Goal: Task Accomplishment & Management: Use online tool/utility

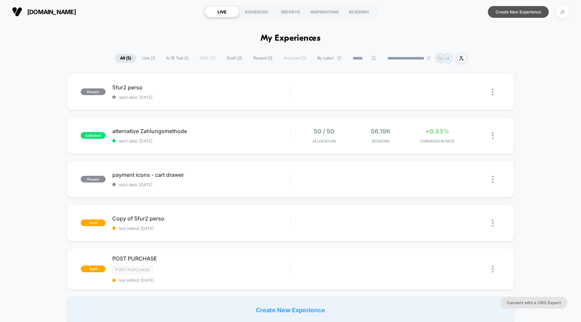
click at [510, 10] on button "Create New Experience" at bounding box center [518, 12] width 61 height 12
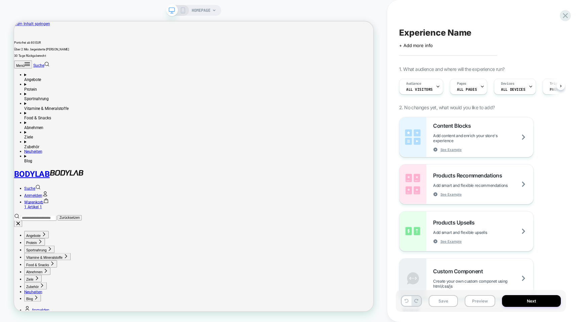
scroll to position [0, 0]
click at [474, 259] on link "Warenkorb 3" at bounding box center [261, 265] width 466 height 13
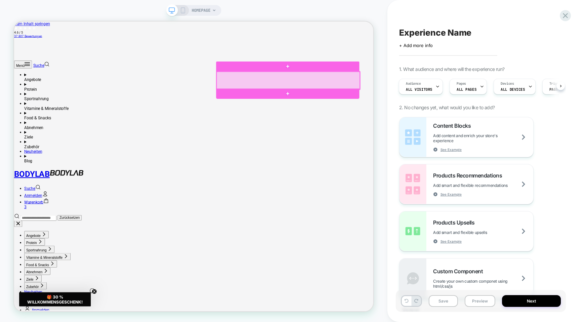
click at [380, 108] on div at bounding box center [379, 100] width 191 height 24
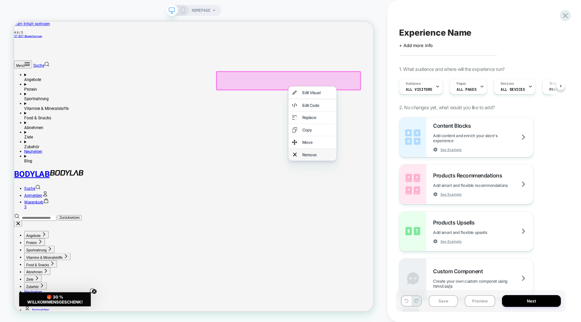
click at [401, 202] on div "Remove" at bounding box center [418, 199] width 41 height 7
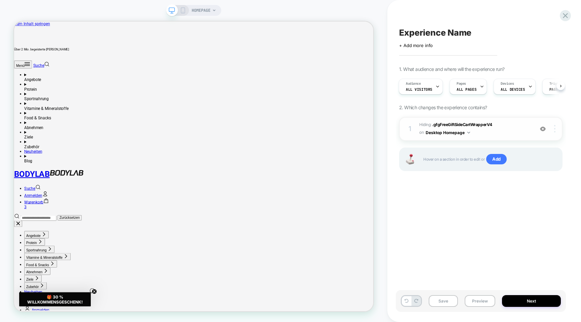
click at [553, 130] on div at bounding box center [555, 128] width 13 height 7
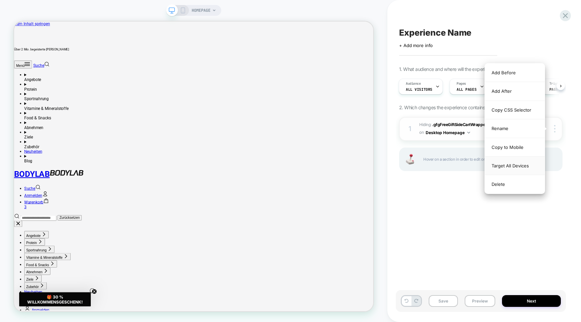
click at [530, 168] on div "Target All Devices" at bounding box center [515, 166] width 60 height 18
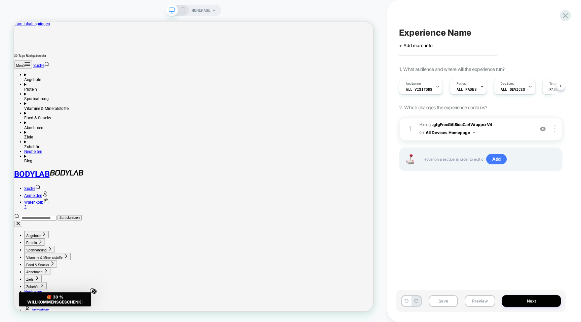
click at [185, 11] on rect at bounding box center [183, 10] width 4 height 5
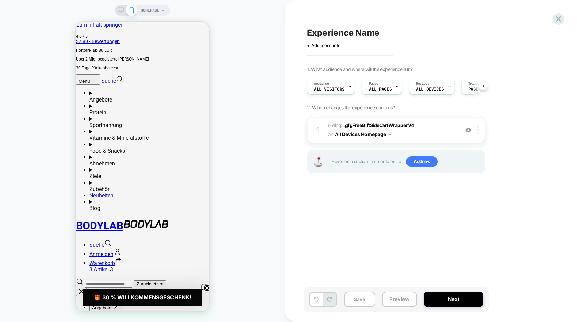
scroll to position [0, 0]
click at [200, 260] on link "Warenkorb 3 Artikel 3" at bounding box center [149, 266] width 120 height 13
click at [366, 301] on button "Save" at bounding box center [359, 299] width 31 height 15
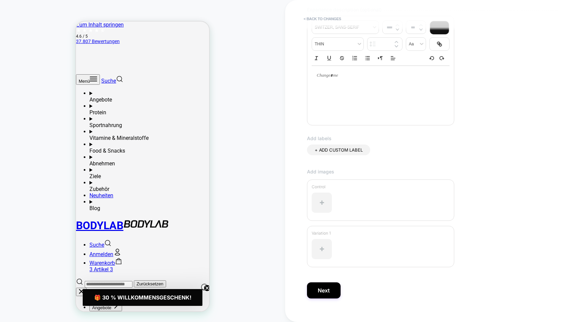
scroll to position [106, 0]
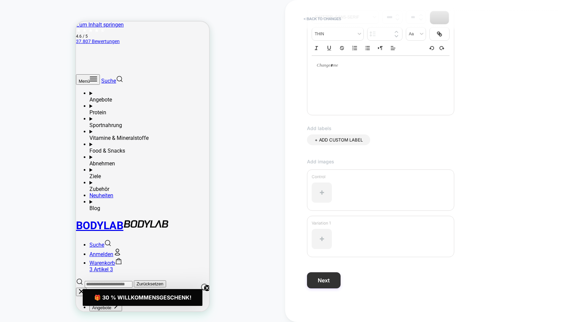
type input "**********"
click at [321, 276] on button "Next" at bounding box center [324, 280] width 34 height 16
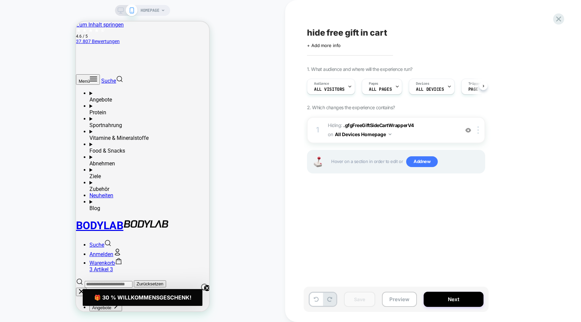
scroll to position [0, 0]
click at [0, 0] on button "Next" at bounding box center [0, 0] width 0 height 0
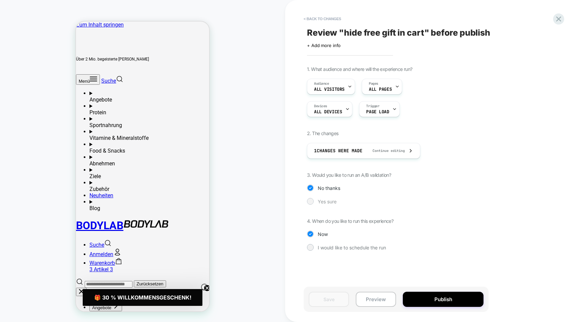
click at [327, 201] on span "Yes sure" at bounding box center [327, 202] width 19 height 6
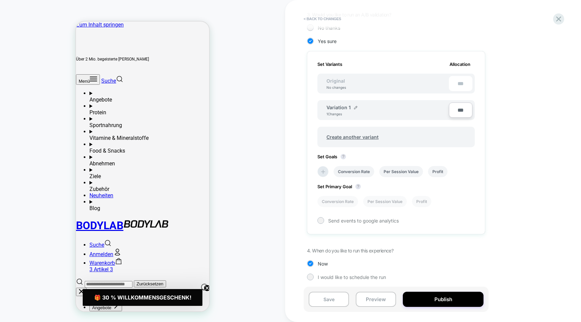
scroll to position [162, 0]
click at [0, 0] on li "Conversion Rate" at bounding box center [0, 0] width 0 height 0
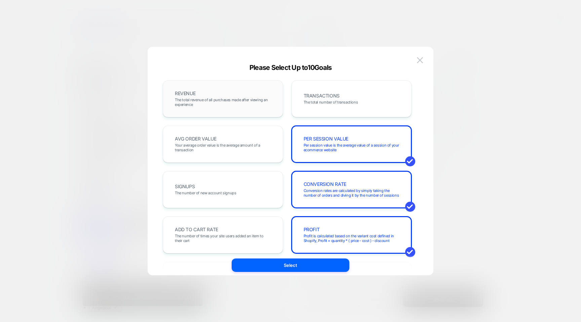
click at [270, 108] on div "REVENUE The total revenue of all purchases made after viewing an experience" at bounding box center [223, 98] width 106 height 23
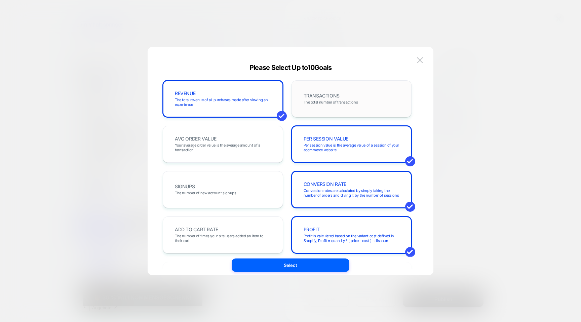
click at [0, 0] on div "TRANSACTIONS The total number of transactions" at bounding box center [0, 0] width 0 height 0
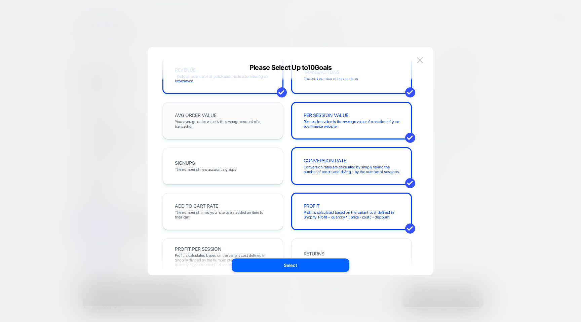
click at [233, 125] on span "Your average order value is the average amount of a transaction" at bounding box center [223, 123] width 96 height 9
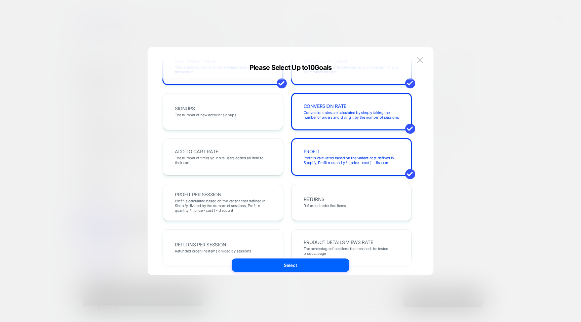
scroll to position [100, 0]
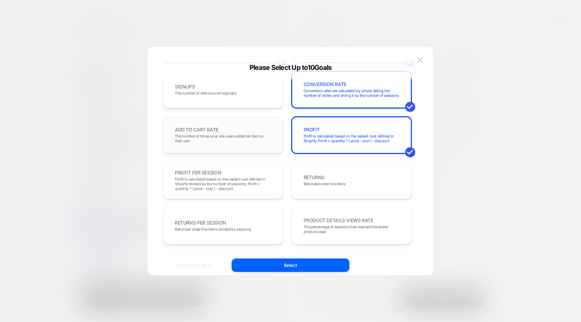
click at [0, 0] on div "ADD TO CART RATE The number of times your site users added an item to their cart" at bounding box center [0, 0] width 0 height 0
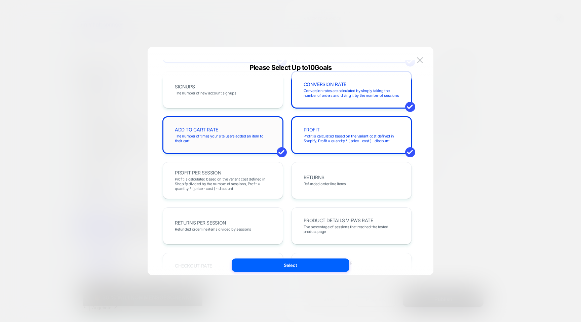
click at [242, 140] on span "The number of times your site users added an item to their cart" at bounding box center [223, 138] width 96 height 9
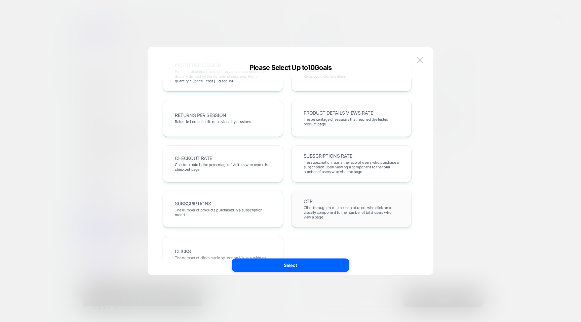
scroll to position [221, 0]
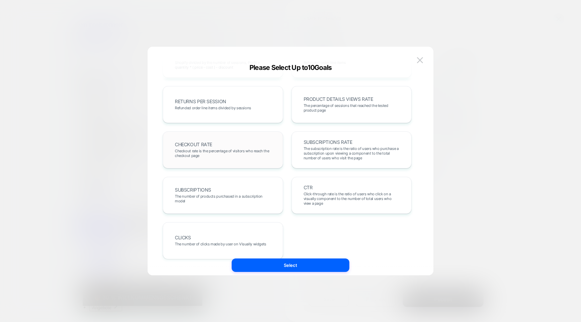
click at [253, 149] on span "Checkout rate is the percentage of visitors who reach the checkout page" at bounding box center [223, 153] width 96 height 9
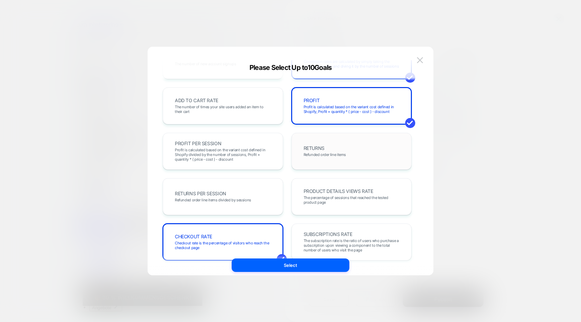
scroll to position [127, 0]
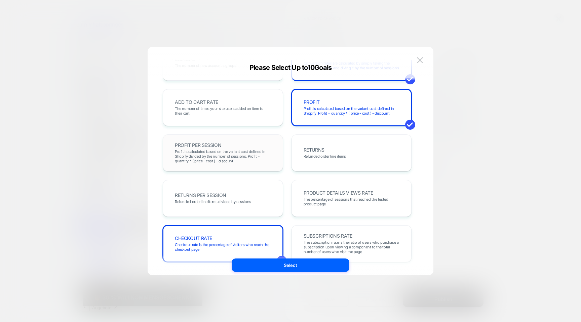
click at [252, 146] on div "PROFIT PER SESSION Profit is calculated based on the variant cost defined in Sh…" at bounding box center [223, 153] width 106 height 23
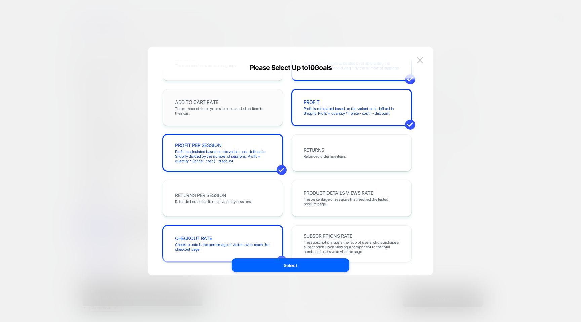
click at [251, 119] on div "ADD TO CART RATE The number of times your site users added an item to their cart" at bounding box center [223, 107] width 120 height 37
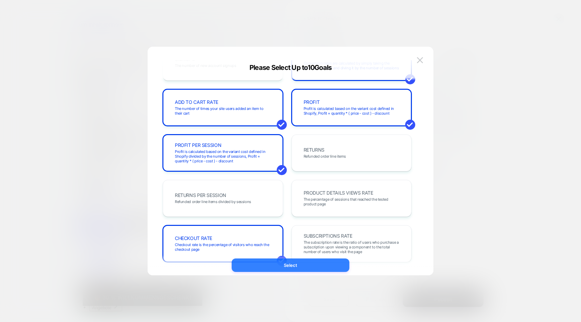
click at [0, 0] on button "Select" at bounding box center [0, 0] width 0 height 0
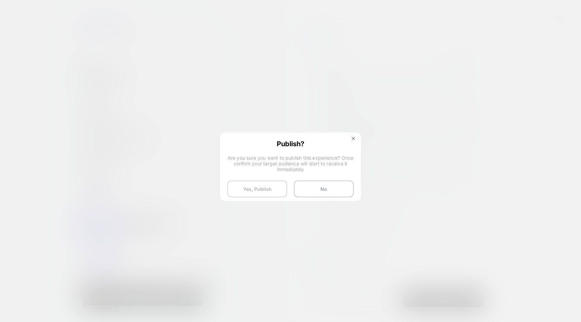
click at [0, 0] on button "Yes, Publish" at bounding box center [0, 0] width 0 height 0
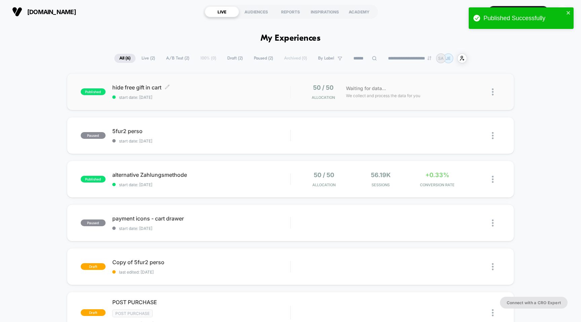
click at [146, 87] on span "hide free gift in cart Click to edit experience details" at bounding box center [201, 87] width 178 height 7
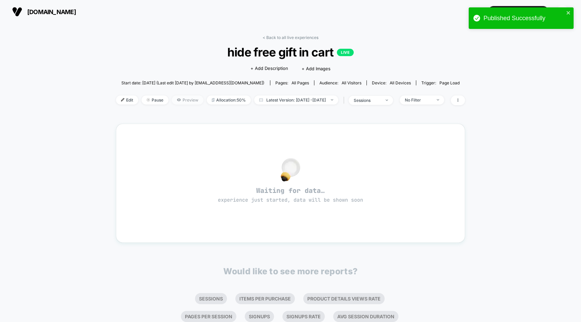
click at [175, 99] on span "Preview" at bounding box center [188, 99] width 32 height 9
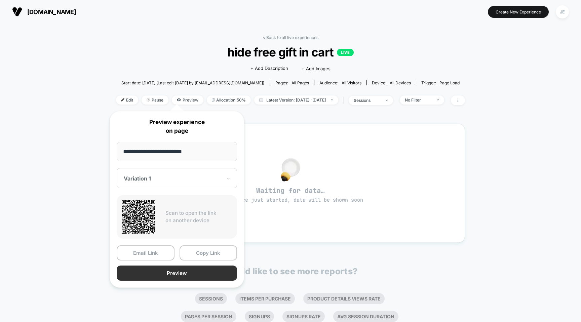
click at [162, 273] on button "Preview" at bounding box center [177, 273] width 120 height 15
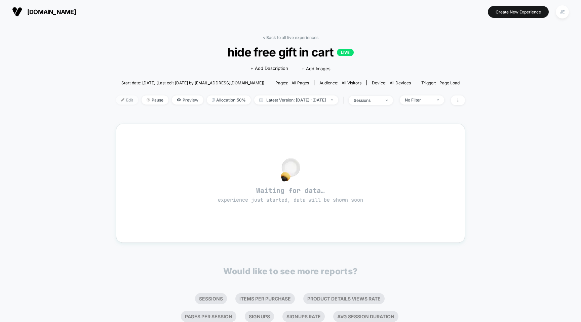
click at [120, 100] on span "Edit" at bounding box center [127, 99] width 22 height 9
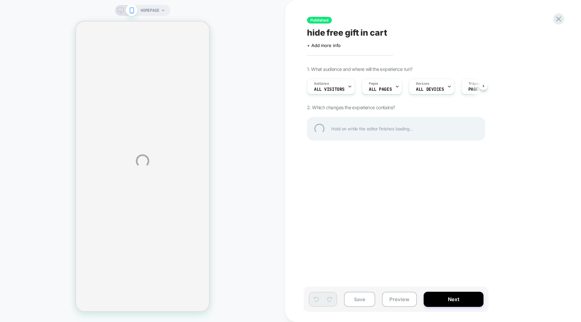
click at [391, 86] on div "HOMEPAGE Published hide free gift in cart Click to edit experience details + Ad…" at bounding box center [290, 161] width 581 height 322
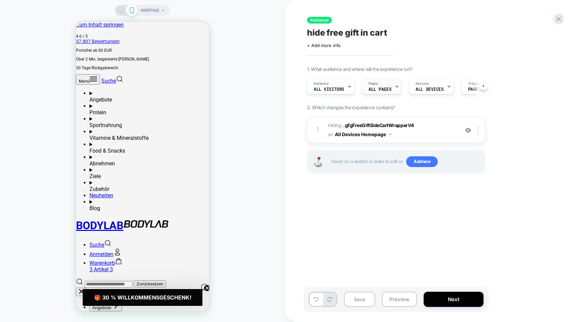
click at [384, 88] on span "ALL PAGES" at bounding box center [380, 89] width 23 height 5
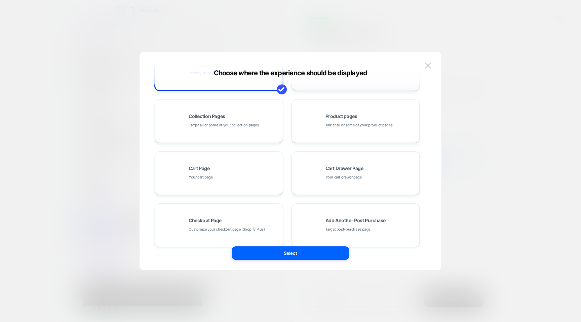
scroll to position [42, 0]
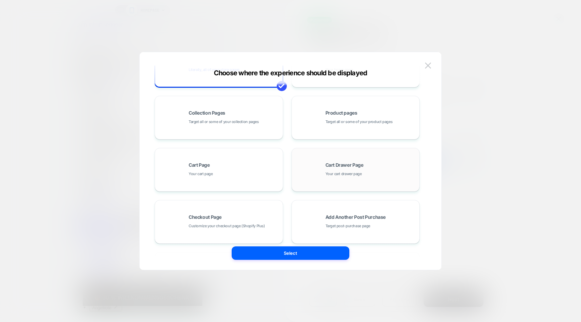
click at [0, 0] on div "Cart Drawer Page Your cart drawer page" at bounding box center [0, 0] width 0 height 0
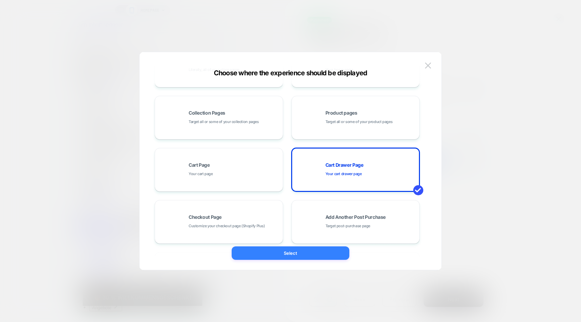
click at [0, 0] on button "Select" at bounding box center [0, 0] width 0 height 0
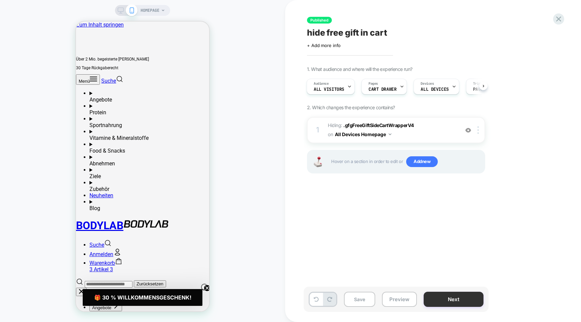
click at [461, 302] on button "Next" at bounding box center [454, 299] width 60 height 15
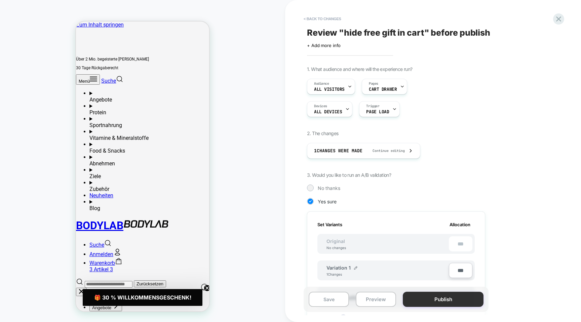
scroll to position [0, 1]
click at [459, 303] on button "Publish" at bounding box center [443, 299] width 81 height 15
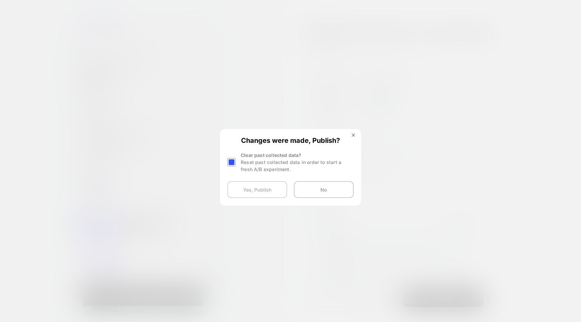
click at [263, 185] on button "Yes, Publish" at bounding box center [257, 189] width 60 height 17
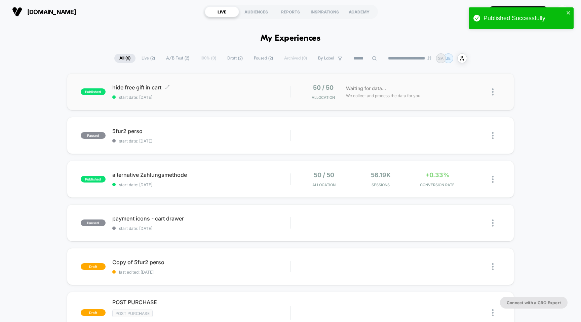
click at [144, 88] on span "hide free gift in cart Click to edit experience details" at bounding box center [201, 87] width 178 height 7
